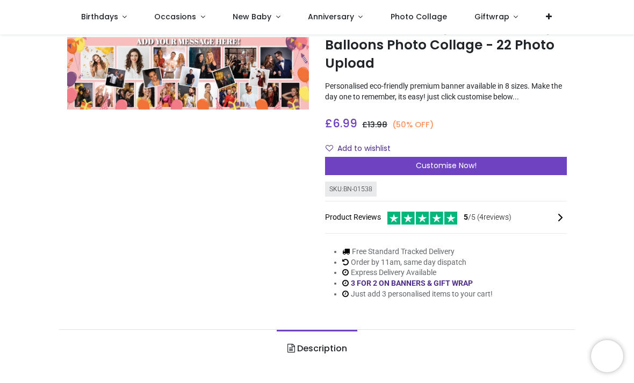
scroll to position [71, 0]
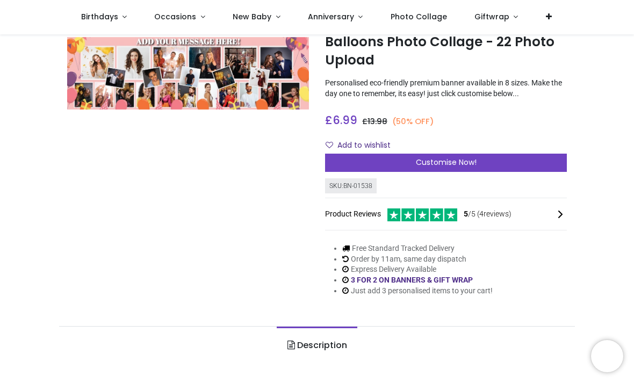
click at [434, 162] on span "Customise Now!" at bounding box center [446, 162] width 61 height 11
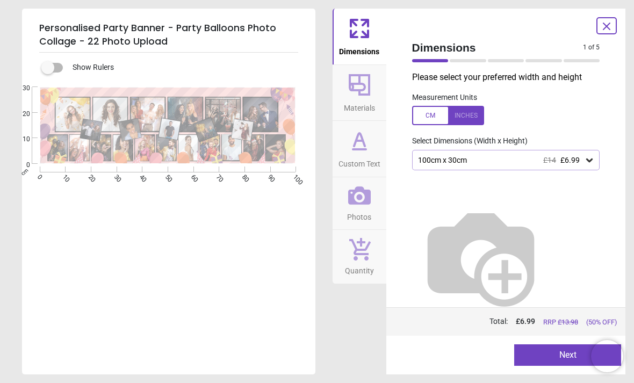
click at [589, 162] on icon at bounding box center [589, 160] width 11 height 11
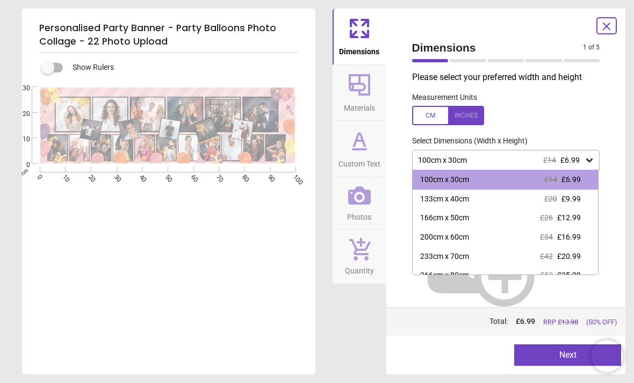
click at [461, 202] on div "133cm x 40cm" at bounding box center [444, 199] width 49 height 11
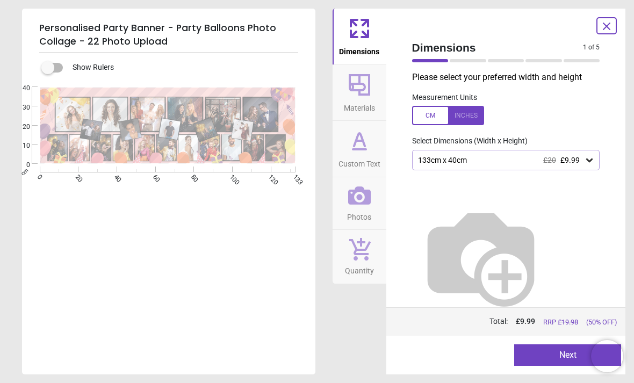
click at [557, 356] on button "Next" at bounding box center [567, 354] width 107 height 21
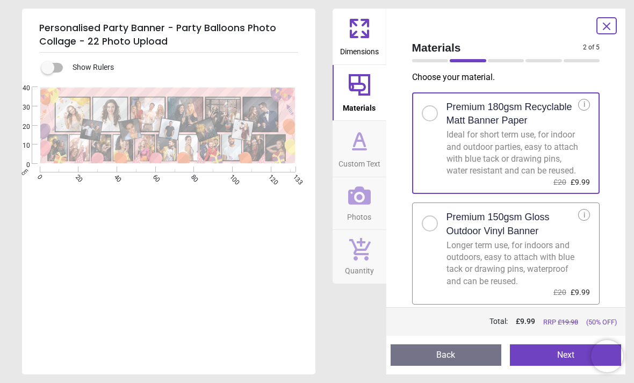
scroll to position [5, 0]
click at [555, 357] on button "Next" at bounding box center [565, 354] width 111 height 21
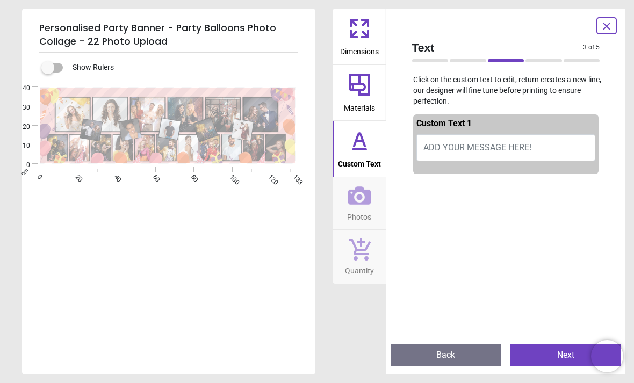
click at [447, 150] on span "ADD YOUR MESSAGE HERE!" at bounding box center [477, 147] width 108 height 10
click at [451, 148] on span "ADD YOUR MESSAGE HERE!" at bounding box center [477, 147] width 108 height 10
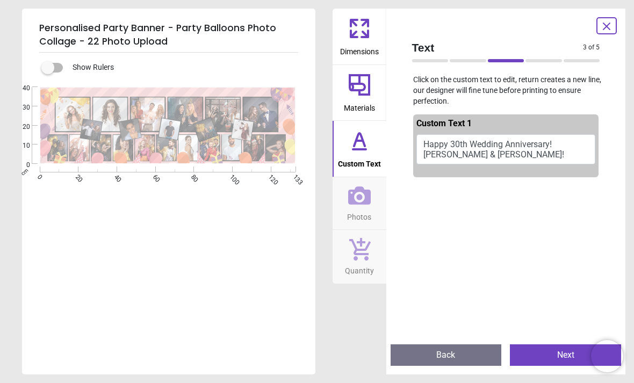
click at [555, 144] on button "Happy 30th Wedding Anniversary! Martin & Joanne!" at bounding box center [505, 149] width 179 height 30
click at [560, 147] on button "Happy 30th Wedding Anniversary! Martin & Joanne!" at bounding box center [505, 149] width 179 height 30
click at [552, 145] on button "Happy 30th Wedding Anniversary! Martin & Joanne!" at bounding box center [505, 149] width 179 height 30
type textarea "**********"
click at [354, 202] on icon at bounding box center [359, 195] width 23 height 18
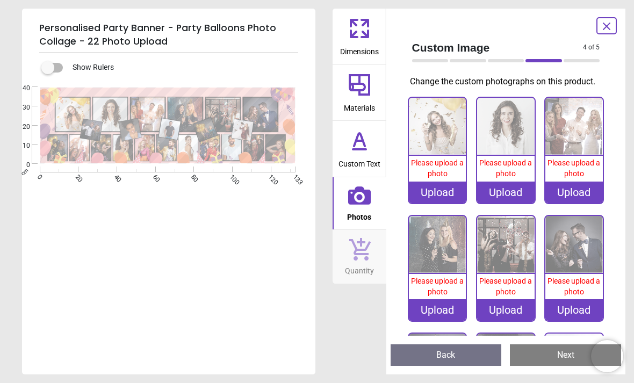
scroll to position [0, 0]
click at [572, 133] on img at bounding box center [573, 126] width 57 height 57
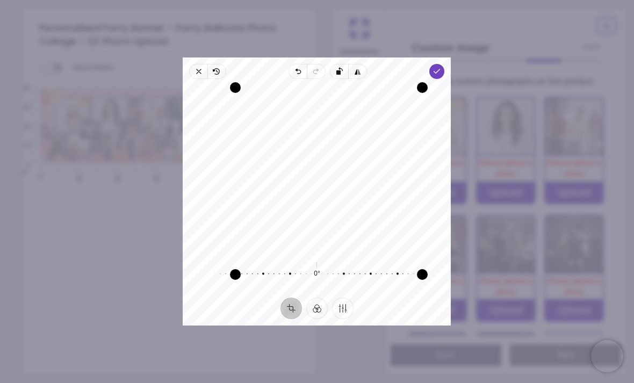
click at [442, 67] on icon "button" at bounding box center [437, 71] width 9 height 9
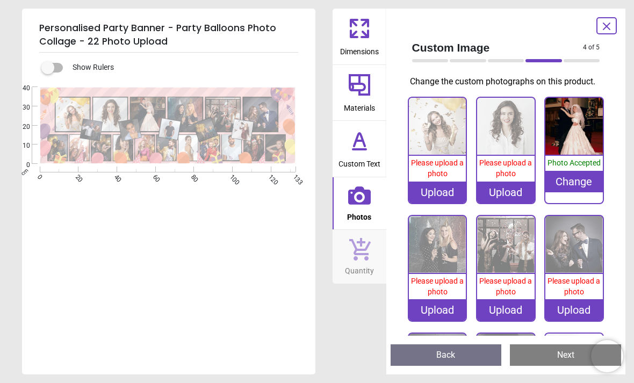
click at [440, 136] on img at bounding box center [437, 126] width 57 height 57
click at [443, 248] on img at bounding box center [437, 244] width 57 height 57
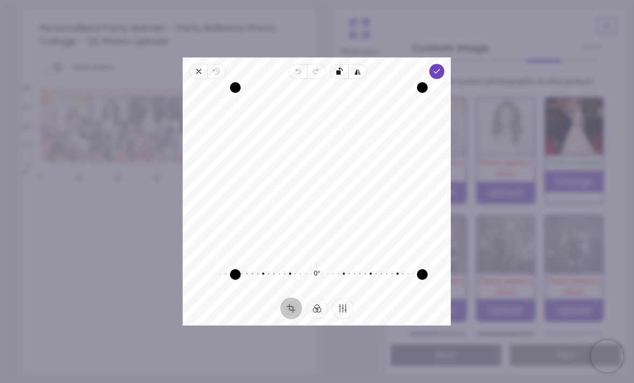
click at [440, 69] on polyline "button" at bounding box center [437, 71] width 6 height 4
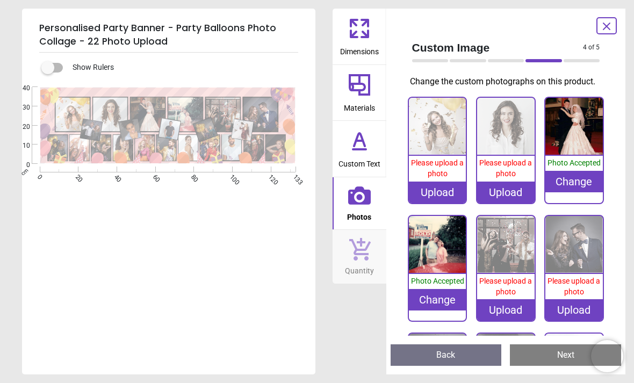
click at [436, 247] on img at bounding box center [437, 244] width 57 height 57
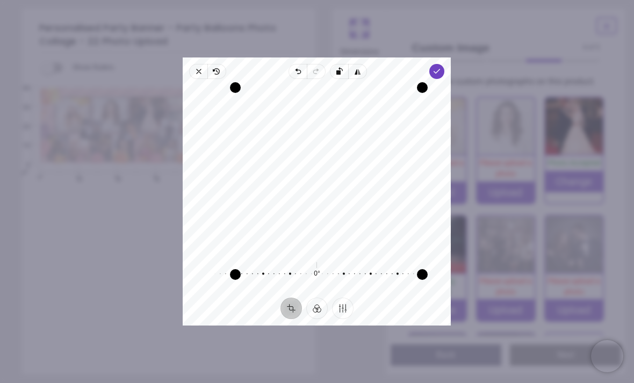
click at [440, 69] on polyline "button" at bounding box center [437, 71] width 6 height 4
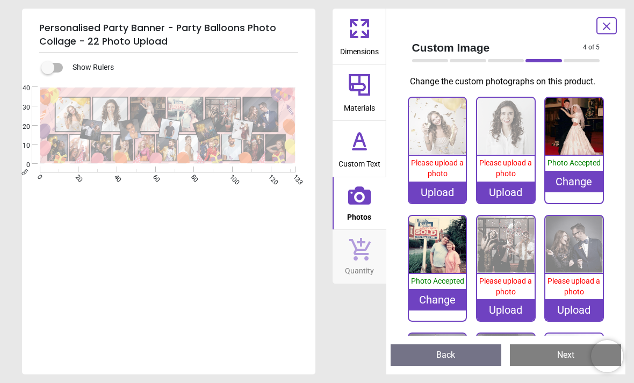
click at [440, 129] on img at bounding box center [437, 126] width 57 height 57
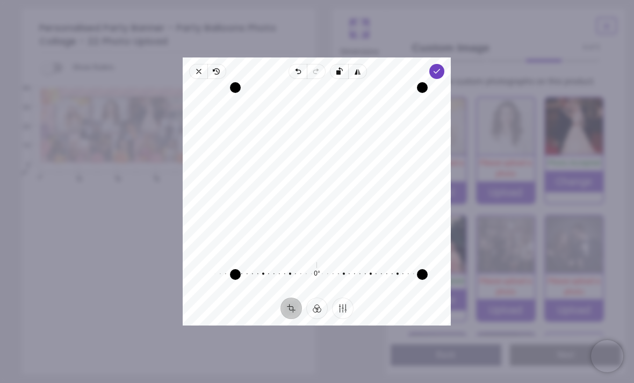
click at [442, 67] on icon "button" at bounding box center [437, 71] width 9 height 9
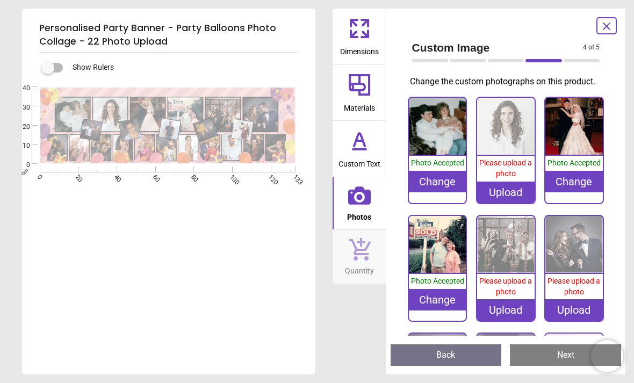
scroll to position [71, 0]
click at [508, 128] on img at bounding box center [505, 126] width 57 height 57
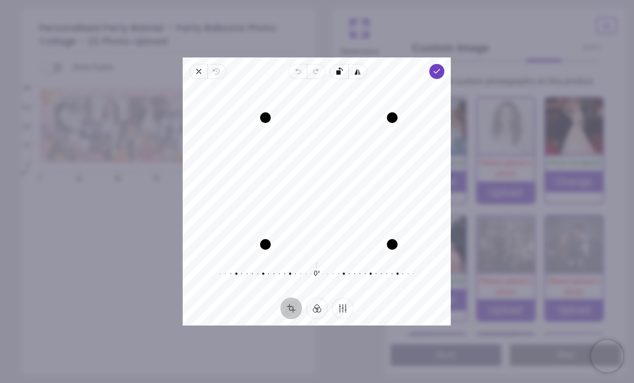
click at [442, 67] on icon "button" at bounding box center [437, 71] width 9 height 9
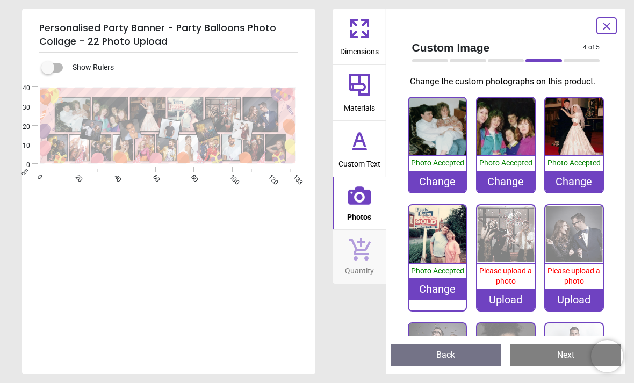
click at [502, 185] on div "Change" at bounding box center [505, 181] width 57 height 21
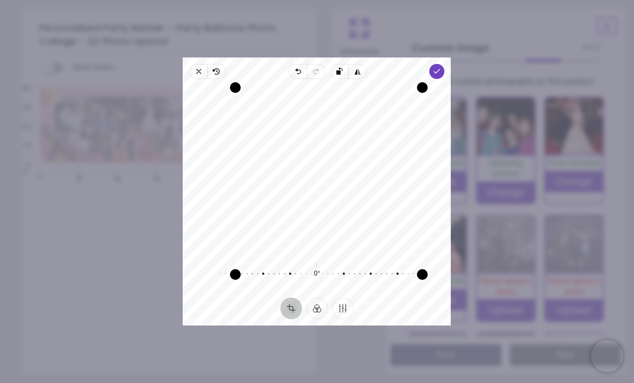
click at [442, 67] on icon "button" at bounding box center [437, 71] width 9 height 9
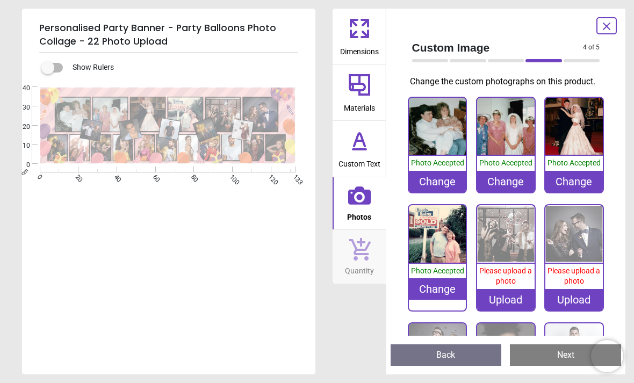
click at [504, 131] on img at bounding box center [505, 126] width 57 height 57
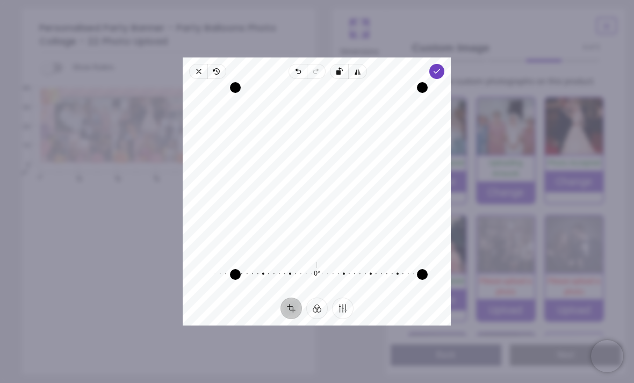
click at [445, 64] on span "Done" at bounding box center [437, 71] width 15 height 15
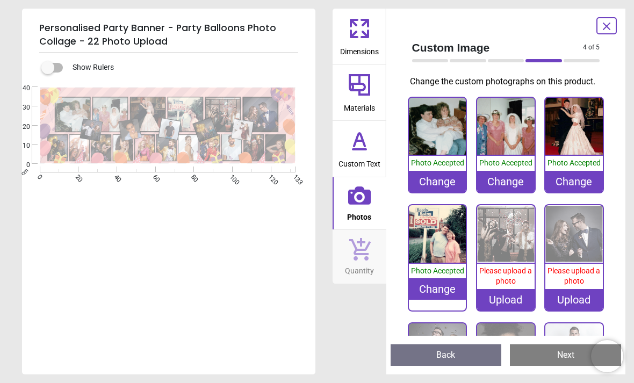
click at [504, 234] on img at bounding box center [505, 233] width 57 height 57
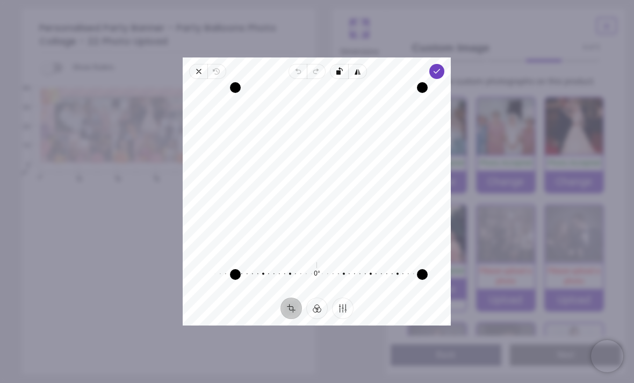
scroll to position [71, 0]
click at [442, 67] on icon "button" at bounding box center [437, 71] width 9 height 9
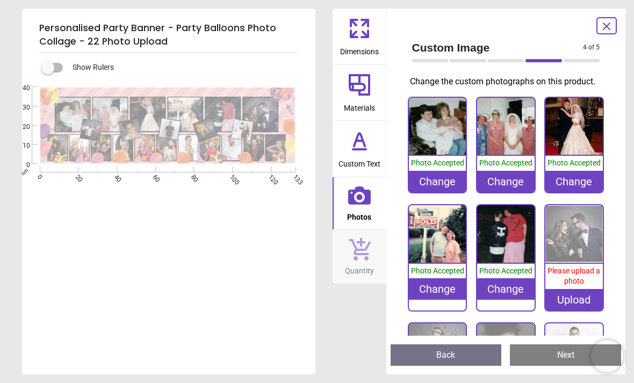
click at [573, 238] on img at bounding box center [573, 233] width 57 height 57
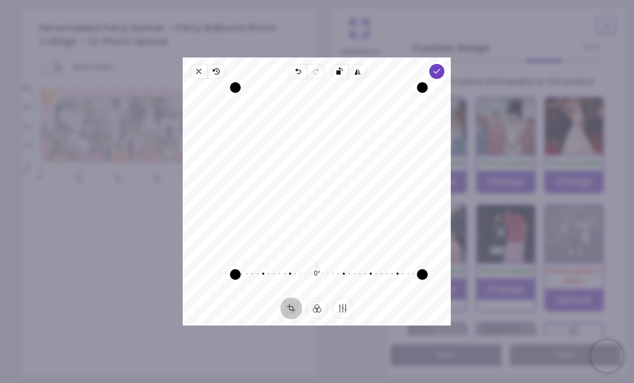
click at [445, 64] on span "Done" at bounding box center [437, 71] width 15 height 15
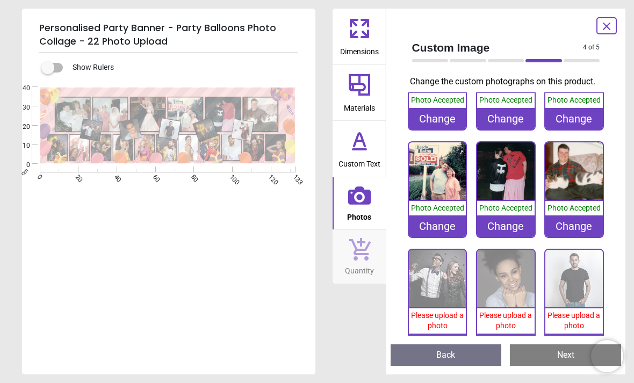
scroll to position [67, 0]
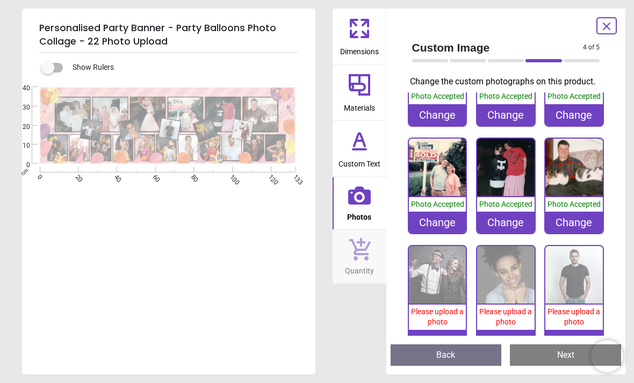
click at [437, 278] on img at bounding box center [437, 274] width 57 height 57
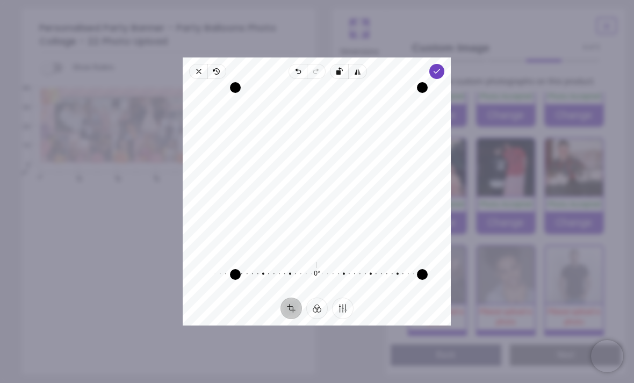
click at [442, 67] on icon "button" at bounding box center [437, 71] width 9 height 9
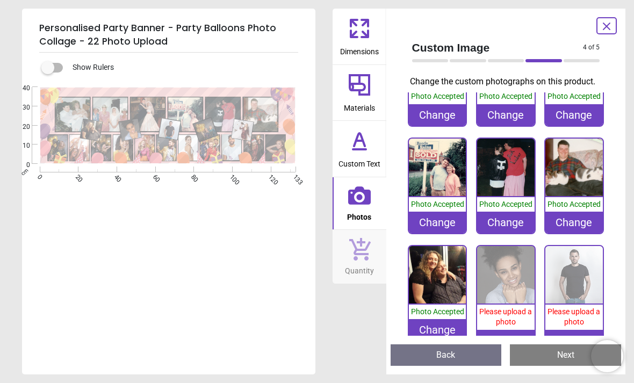
click at [503, 287] on img at bounding box center [505, 274] width 57 height 57
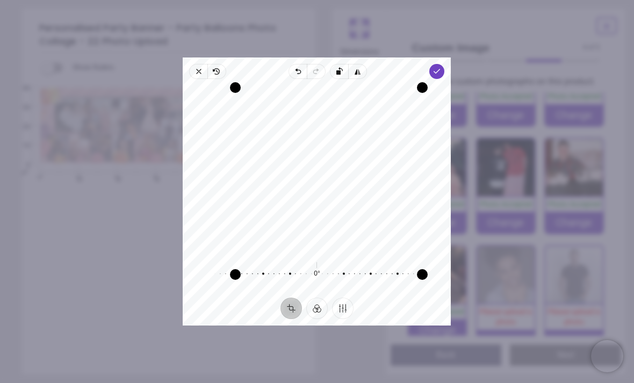
click at [445, 65] on span "Done" at bounding box center [437, 71] width 15 height 15
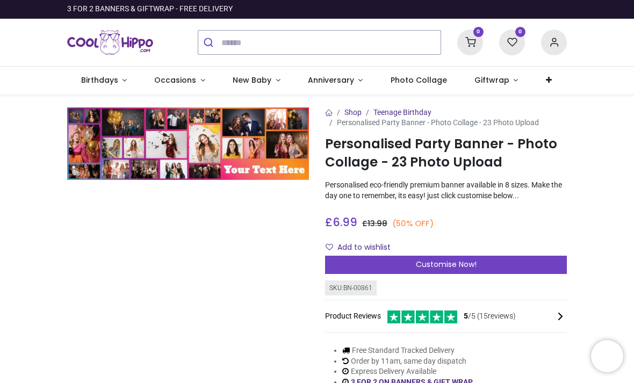
click at [441, 267] on span "Customise Now!" at bounding box center [446, 264] width 61 height 11
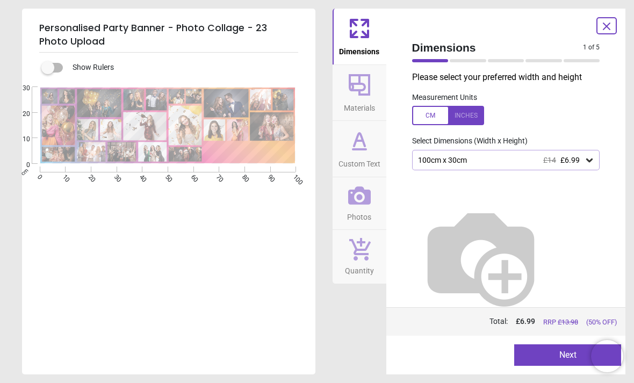
click at [586, 158] on icon at bounding box center [589, 160] width 6 height 4
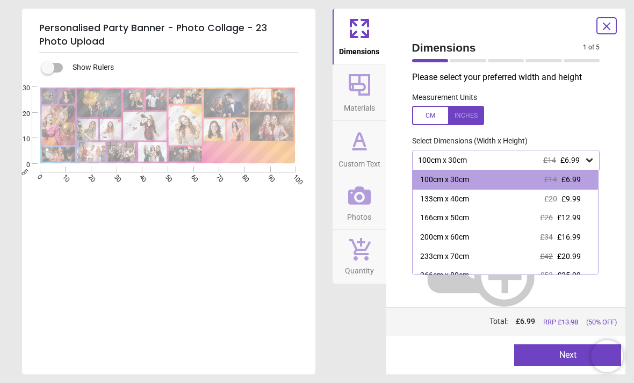
click at [432, 201] on div "133cm x 40cm" at bounding box center [444, 199] width 49 height 11
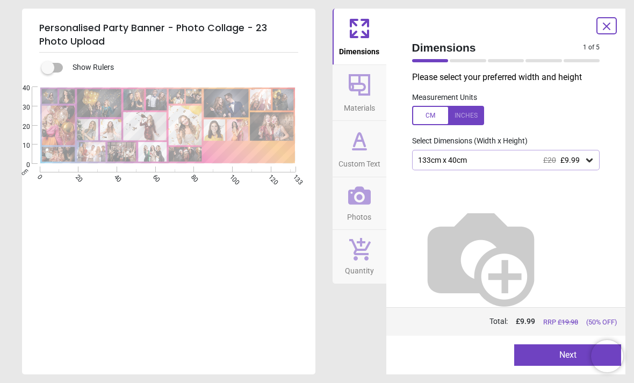
click at [540, 355] on button "Next" at bounding box center [567, 354] width 107 height 21
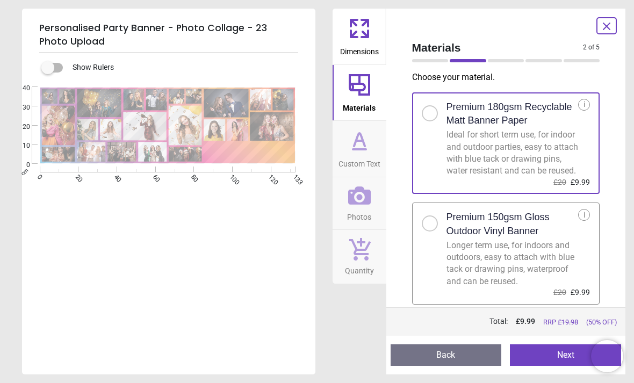
click at [550, 355] on button "Next" at bounding box center [565, 354] width 111 height 21
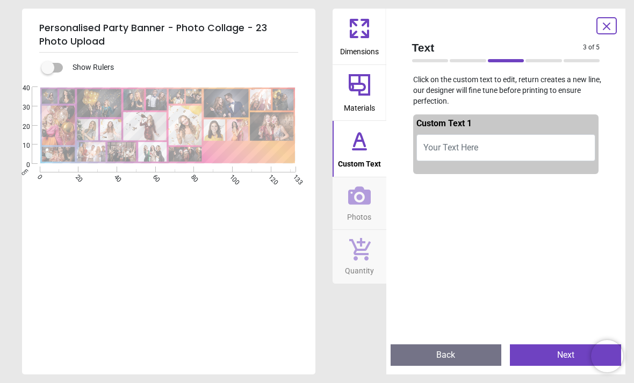
click at [453, 150] on span "Your Text Here" at bounding box center [450, 147] width 55 height 10
type textarea "*"
type textarea "********"
click at [553, 358] on button "Next" at bounding box center [565, 354] width 111 height 21
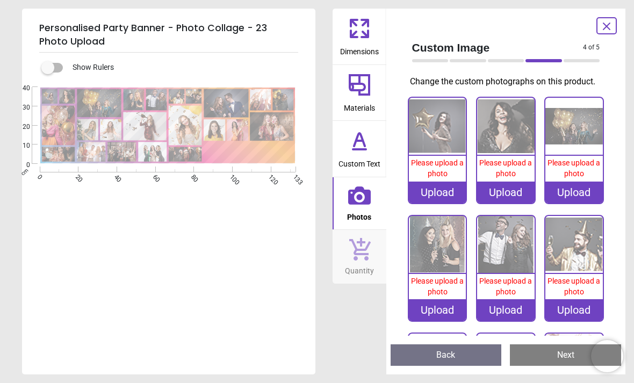
click at [186, 125] on image at bounding box center [185, 126] width 33 height 40
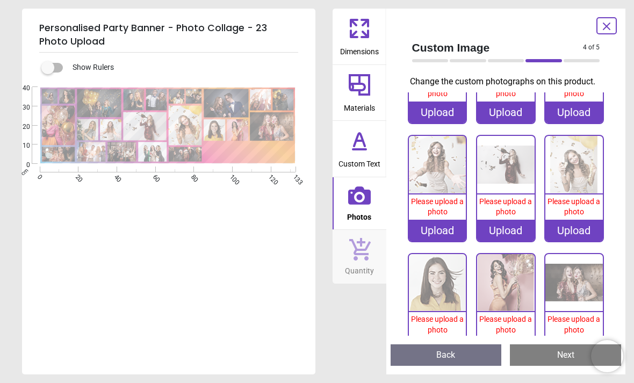
scroll to position [475, 0]
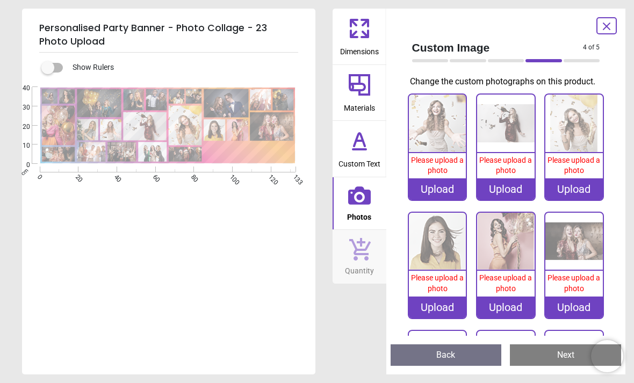
click at [581, 124] on img at bounding box center [573, 123] width 57 height 57
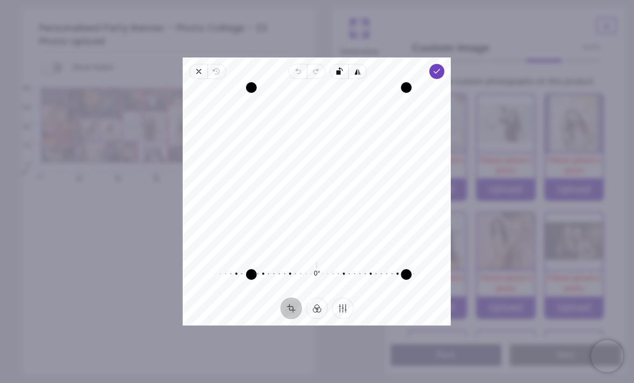
click at [445, 64] on span "Done" at bounding box center [437, 71] width 15 height 15
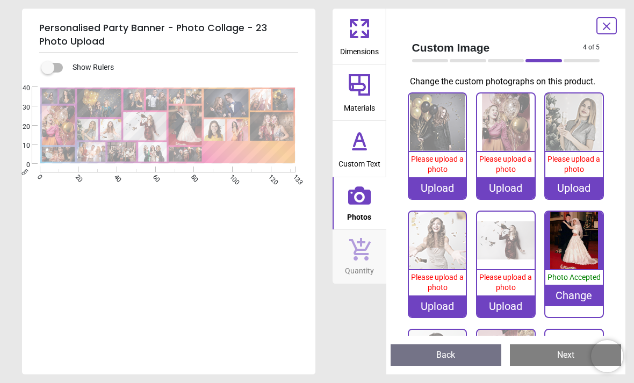
scroll to position [358, 0]
click at [512, 245] on img at bounding box center [505, 240] width 57 height 57
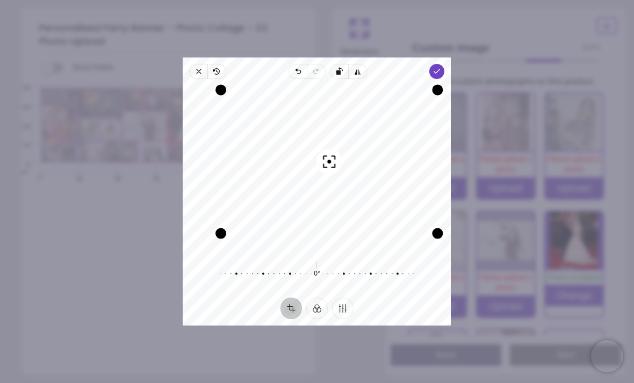
click at [442, 67] on icon "button" at bounding box center [437, 71] width 9 height 9
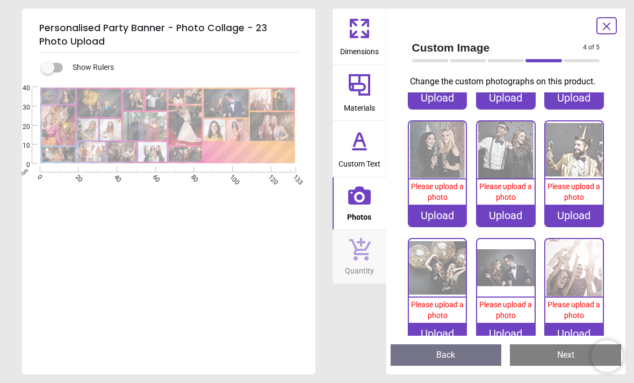
scroll to position [99, 0]
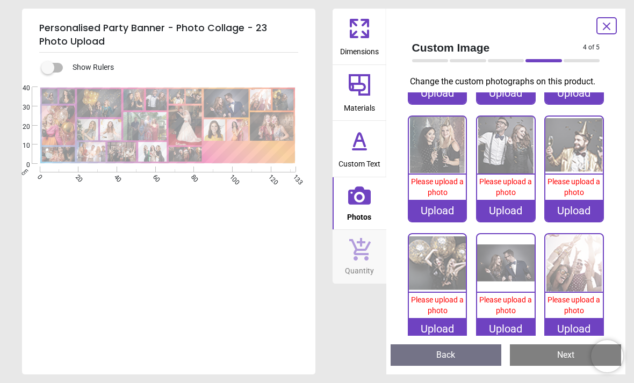
click at [506, 266] on img at bounding box center [505, 262] width 57 height 57
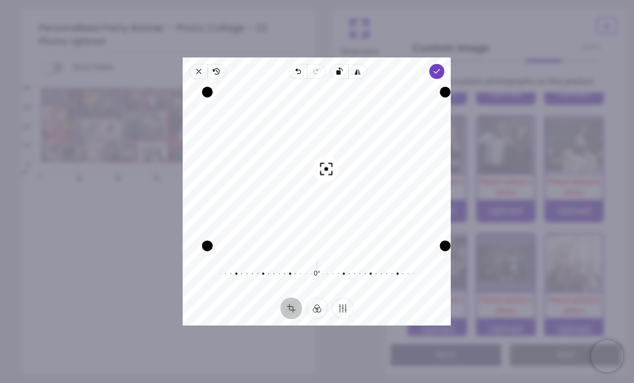
click at [442, 67] on icon "button" at bounding box center [437, 71] width 9 height 9
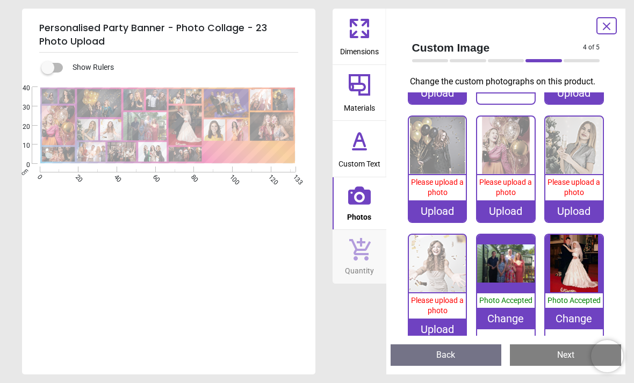
scroll to position [341, 0]
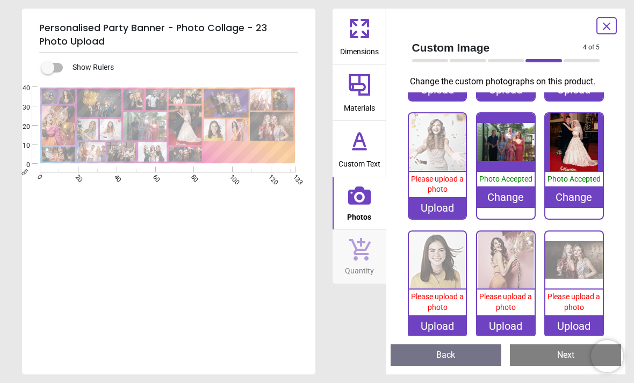
scroll to position [458, 0]
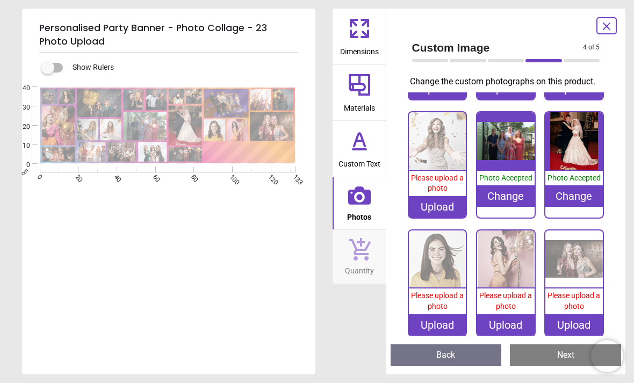
click at [577, 259] on img at bounding box center [573, 258] width 57 height 57
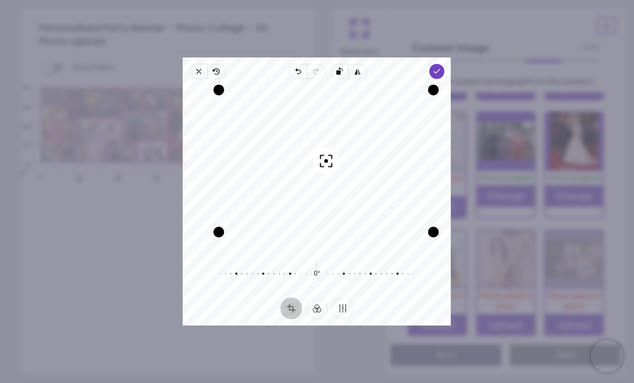
click at [442, 67] on icon "button" at bounding box center [437, 71] width 9 height 9
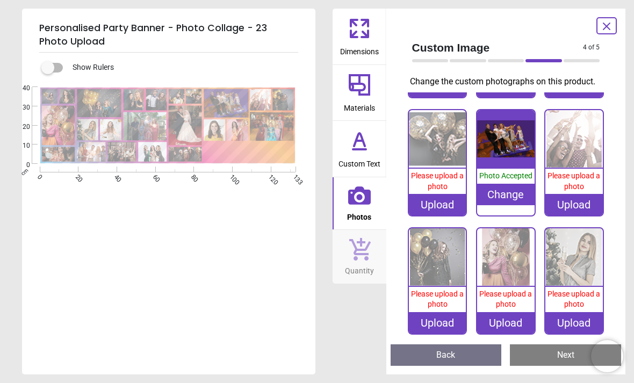
scroll to position [232, 0]
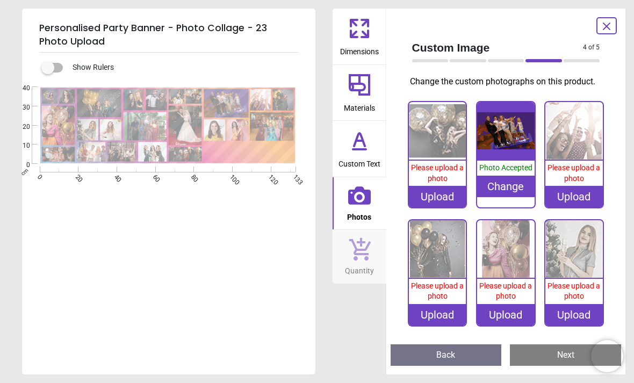
click at [510, 254] on img at bounding box center [505, 248] width 57 height 57
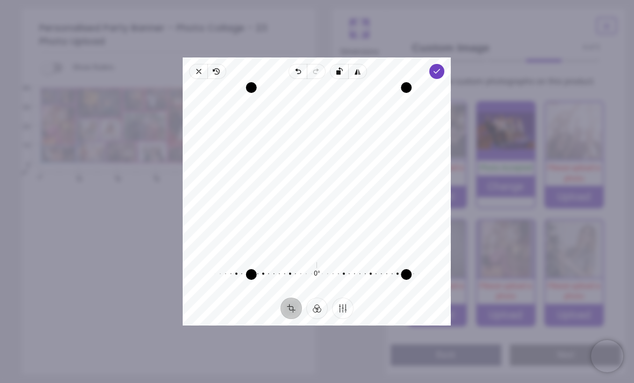
click at [442, 67] on icon "button" at bounding box center [437, 71] width 9 height 9
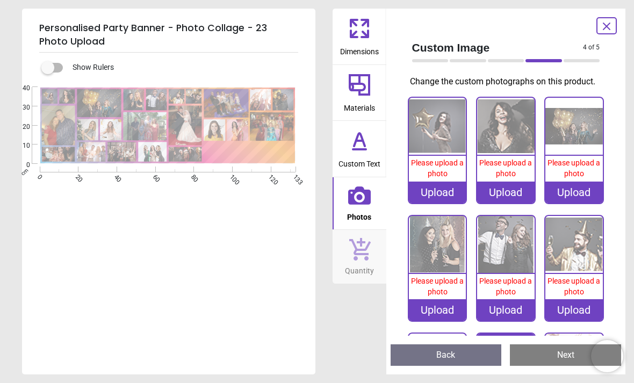
scroll to position [0, 0]
click at [576, 132] on img at bounding box center [573, 126] width 57 height 57
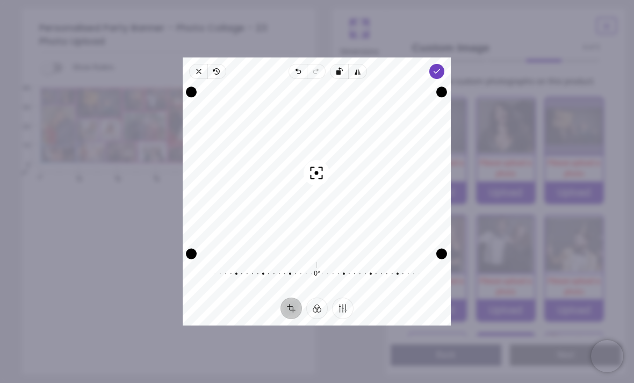
click at [442, 67] on icon "button" at bounding box center [437, 71] width 9 height 9
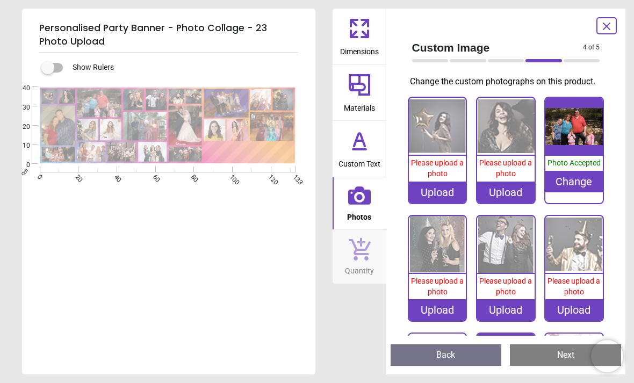
click at [438, 137] on img at bounding box center [437, 126] width 57 height 57
click at [513, 255] on img at bounding box center [505, 244] width 57 height 57
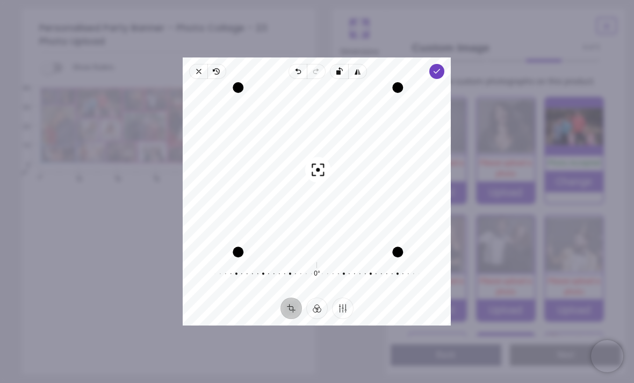
click at [442, 67] on icon "button" at bounding box center [437, 71] width 9 height 9
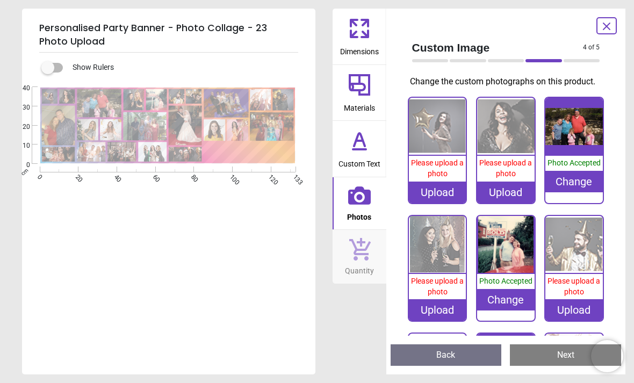
click at [436, 310] on div "Upload" at bounding box center [437, 309] width 57 height 21
click at [439, 260] on img at bounding box center [437, 244] width 57 height 57
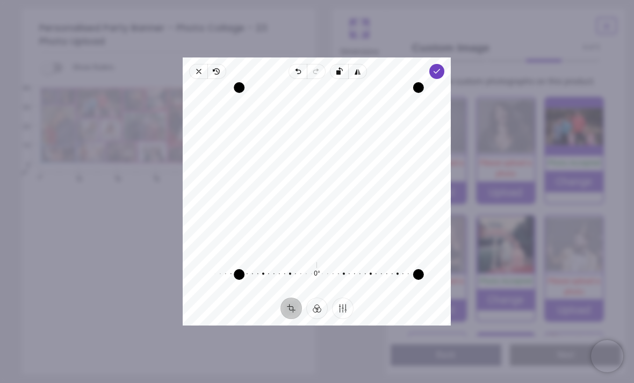
click at [440, 69] on polyline "button" at bounding box center [437, 71] width 6 height 4
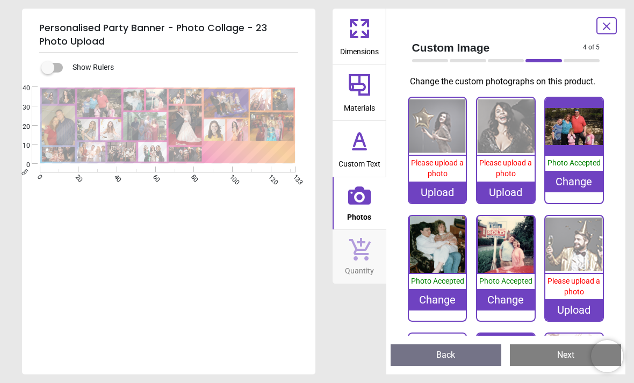
click at [436, 185] on div "Upload" at bounding box center [437, 192] width 57 height 21
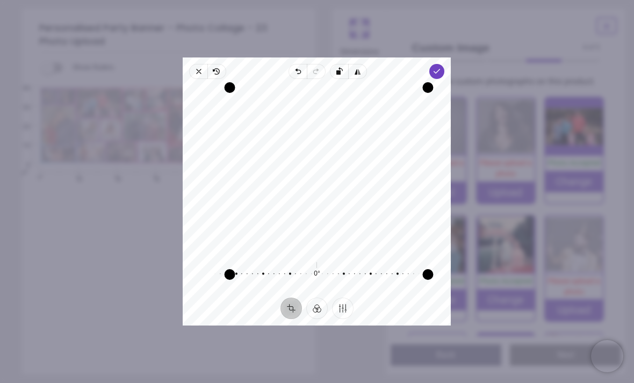
click at [442, 67] on icon "button" at bounding box center [437, 71] width 9 height 9
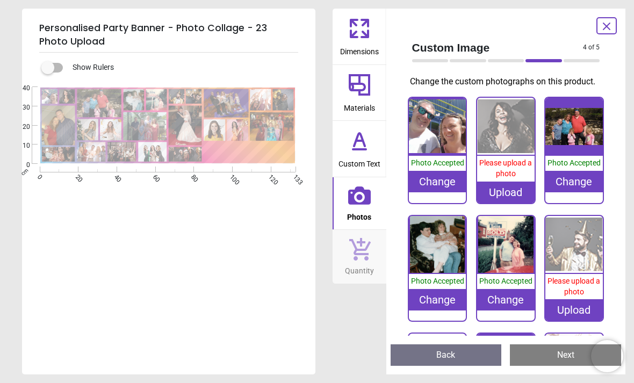
click at [510, 129] on img at bounding box center [505, 126] width 57 height 57
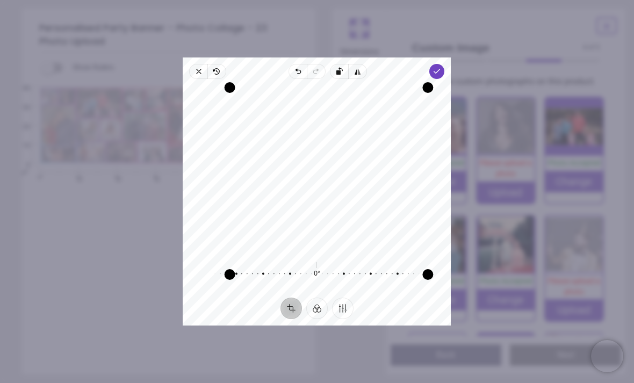
click at [442, 67] on icon "button" at bounding box center [437, 71] width 9 height 9
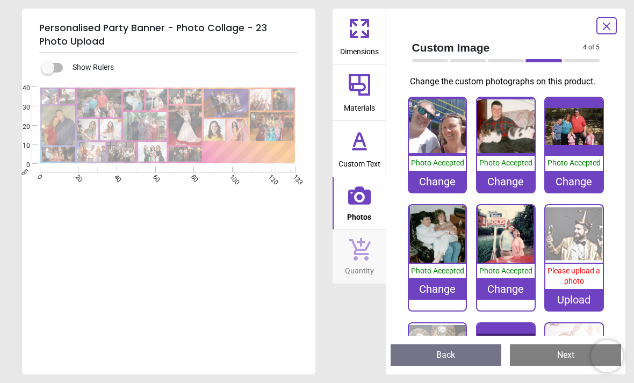
click at [580, 245] on img at bounding box center [573, 233] width 57 height 57
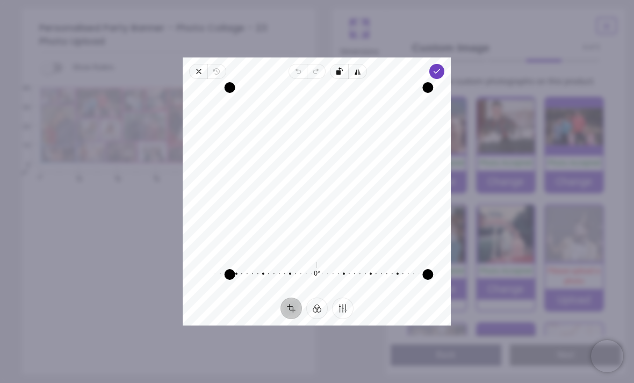
click at [445, 64] on span "Done" at bounding box center [437, 71] width 15 height 15
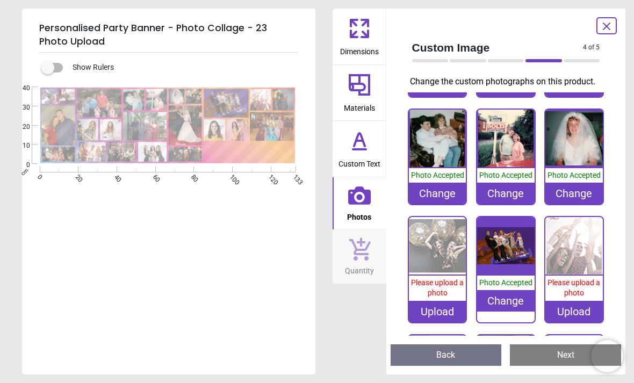
scroll to position [96, 0]
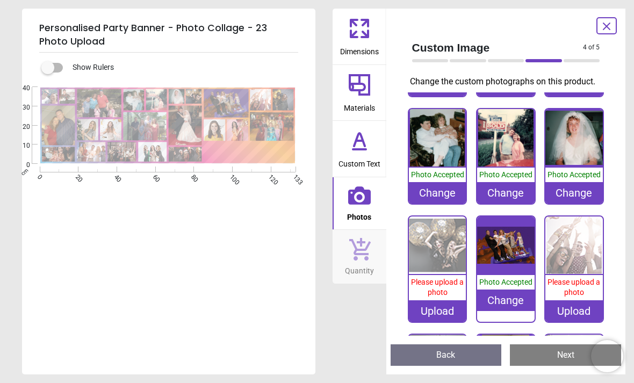
click at [440, 249] on img at bounding box center [437, 244] width 57 height 57
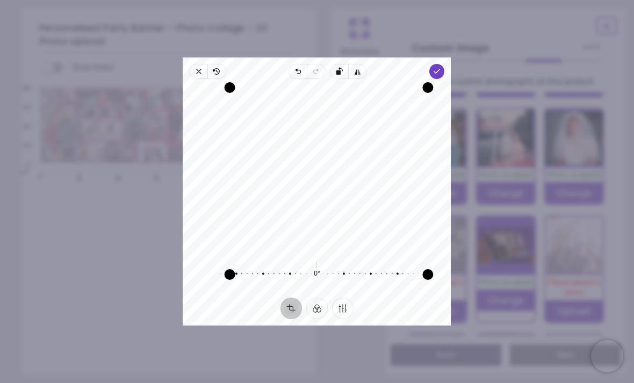
click at [442, 67] on icon "button" at bounding box center [437, 71] width 9 height 9
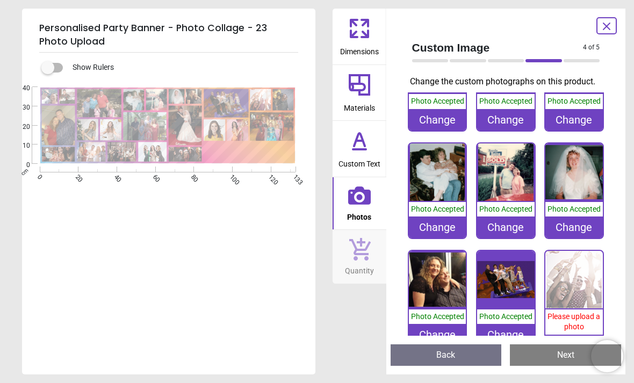
scroll to position [64, 0]
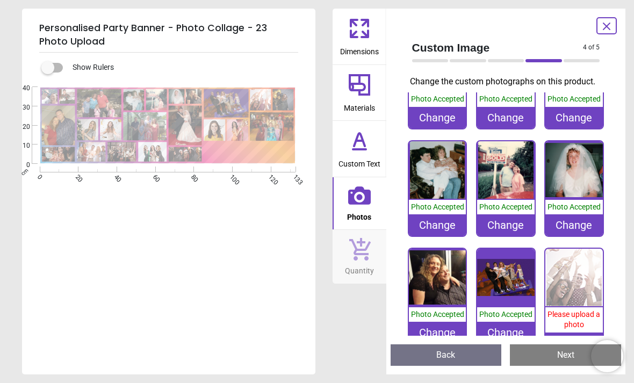
click at [579, 278] on img at bounding box center [573, 277] width 57 height 57
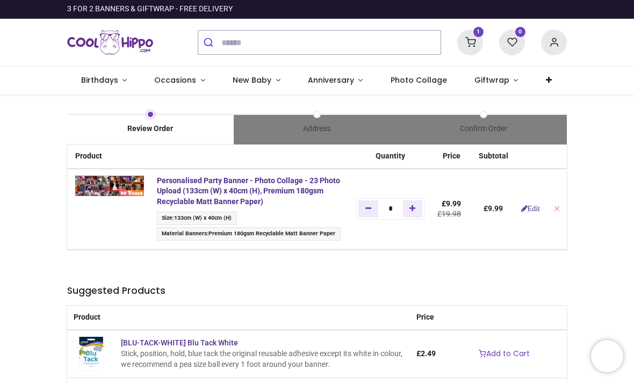
click at [111, 184] on img at bounding box center [109, 186] width 69 height 20
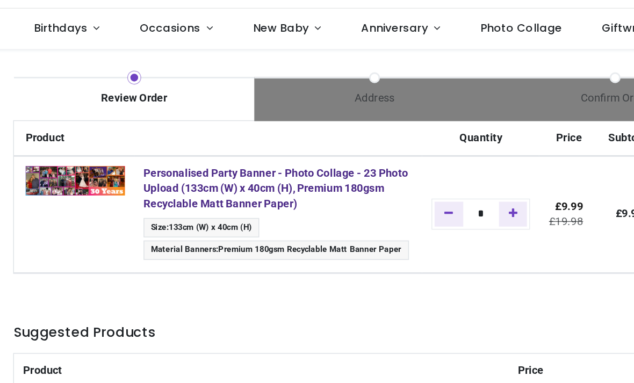
click at [75, 176] on img at bounding box center [109, 186] width 69 height 20
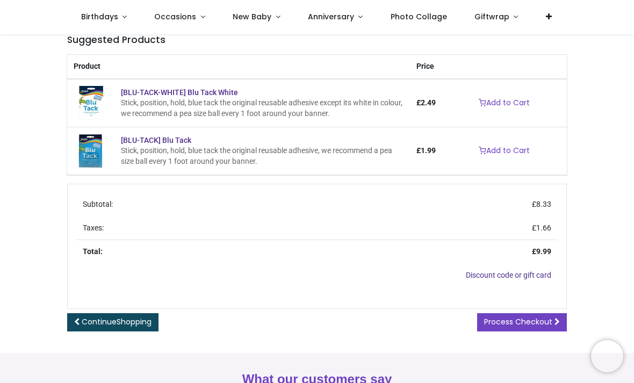
scroll to position [173, 0]
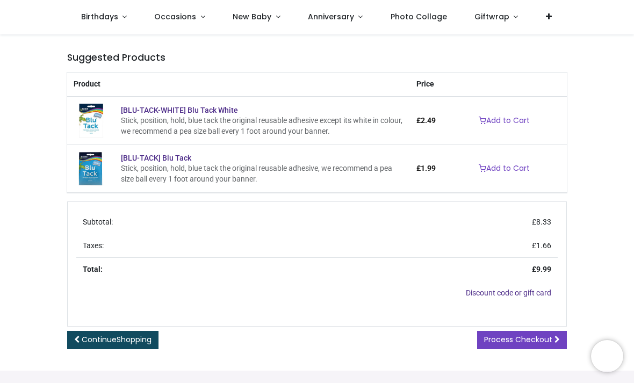
click at [142, 169] on div "Stick, position, hold, blue tack the original reusable adhesive, we recommend a…" at bounding box center [262, 173] width 283 height 21
click at [501, 168] on link "Add to Cart" at bounding box center [504, 169] width 65 height 18
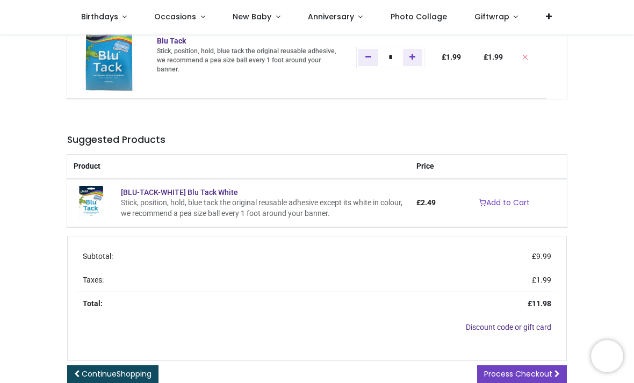
click at [423, 55] on link "Add one" at bounding box center [413, 57] width 20 height 17
type input "*"
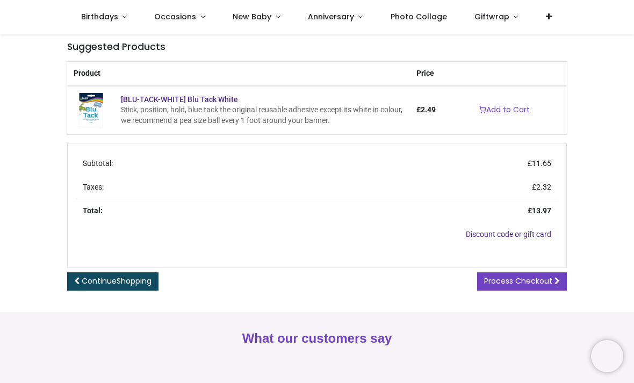
scroll to position [270, 0]
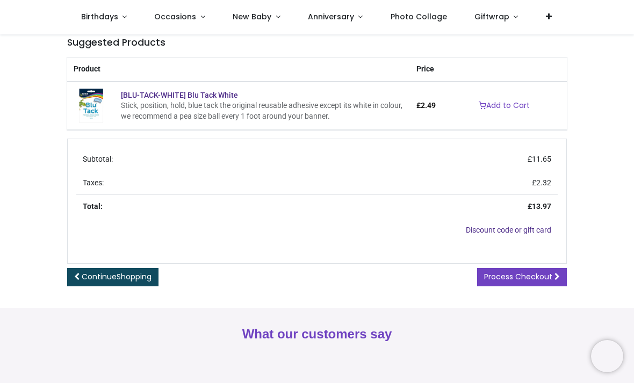
click at [522, 273] on span "Process Checkout" at bounding box center [518, 276] width 68 height 11
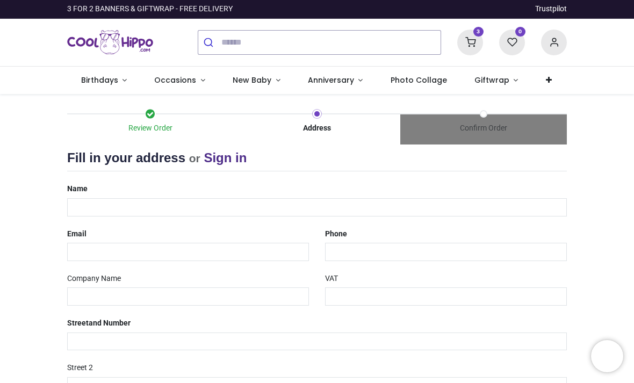
select select "***"
click at [137, 211] on input "text" at bounding box center [317, 207] width 500 height 18
type input "**********"
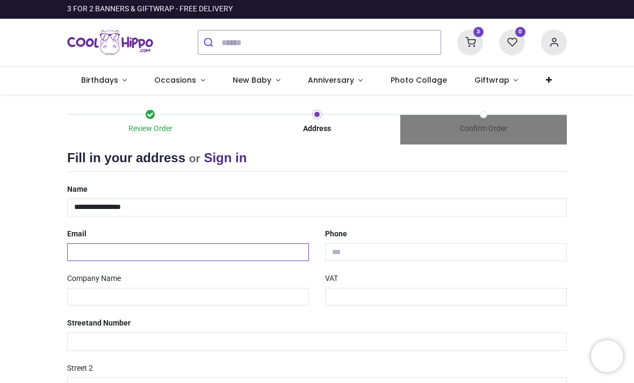
click at [152, 254] on input "email" at bounding box center [188, 252] width 242 height 18
type input "**********"
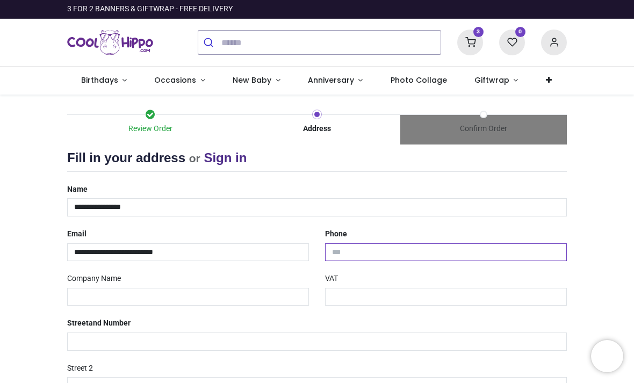
click at [373, 249] on input "tel" at bounding box center [446, 252] width 242 height 18
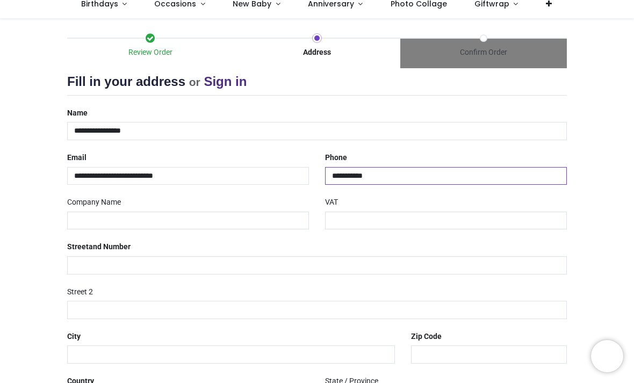
scroll to position [86, 0]
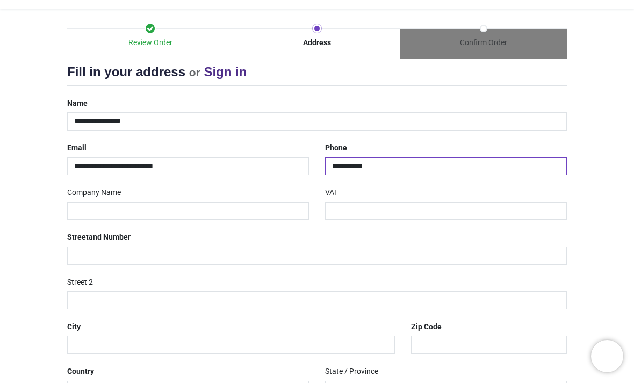
type input "**********"
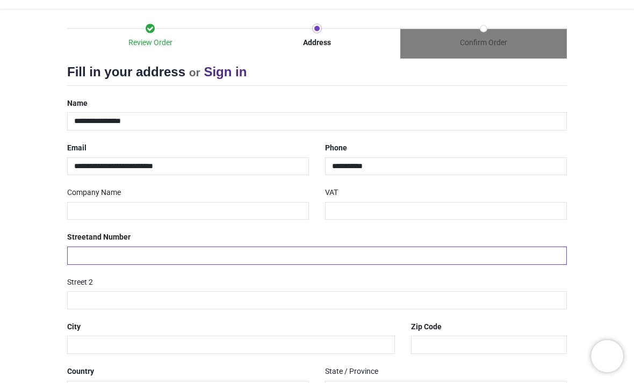
click at [192, 258] on input "text" at bounding box center [317, 256] width 500 height 18
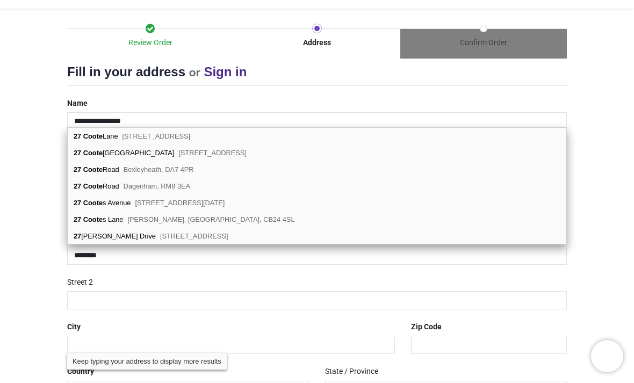
click at [187, 136] on span "Lostock Hall, Preston, PR5 5JD" at bounding box center [153, 136] width 68 height 8
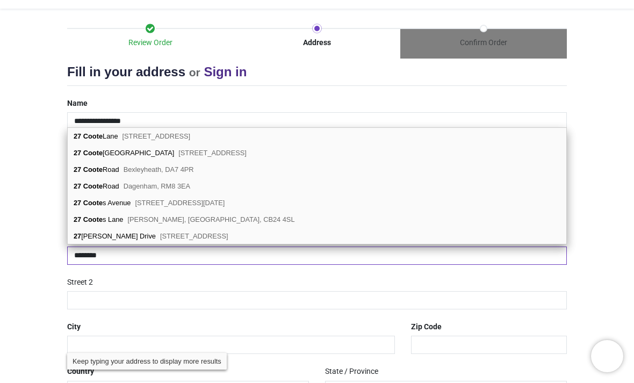
type input "**********"
type input "*******"
select select "***"
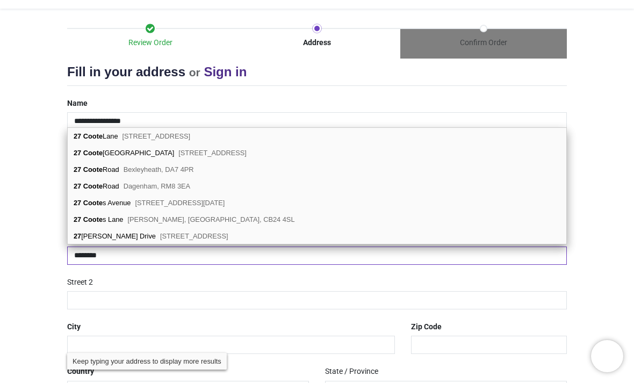
type input "*******"
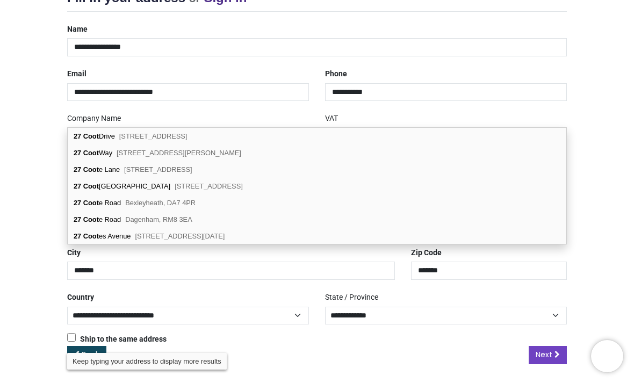
scroll to position [159, 0]
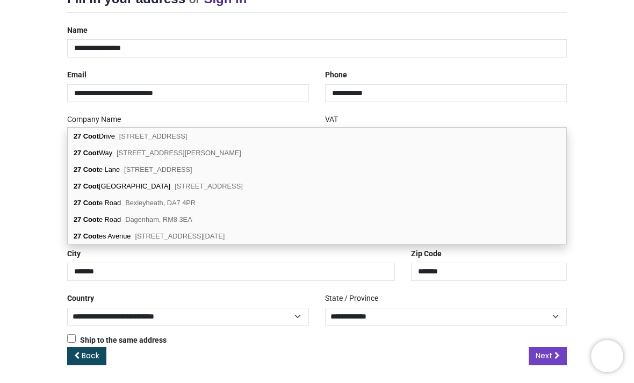
click at [603, 168] on div "Review Order Address Confirm Order Your order: £ 13.97 Product Price" at bounding box center [317, 161] width 634 height 451
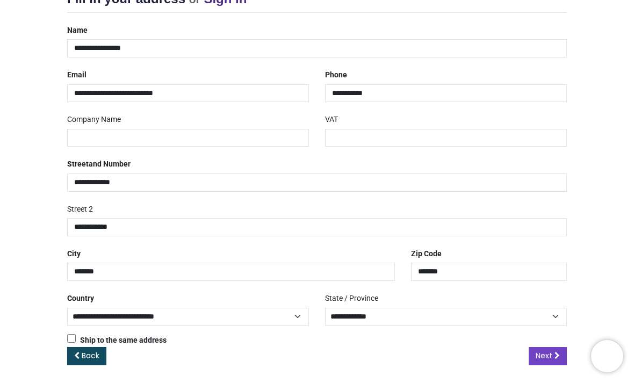
click at [547, 356] on span "Next" at bounding box center [544, 355] width 17 height 11
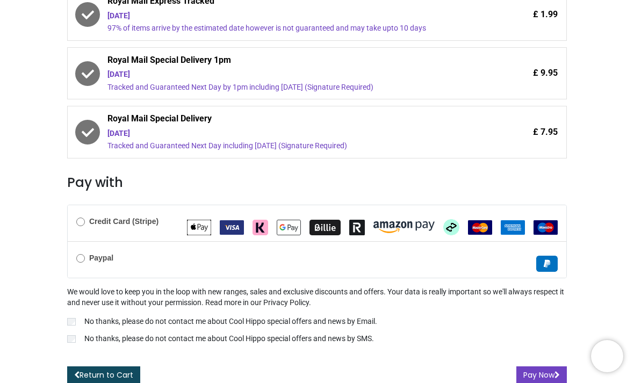
scroll to position [280, 0]
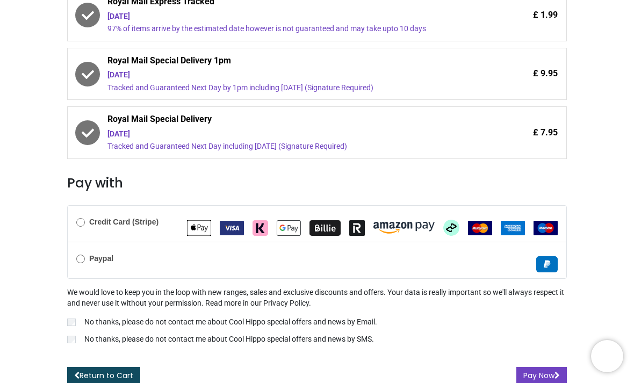
click at [532, 374] on button "Pay Now" at bounding box center [541, 376] width 50 height 18
